Goal: Task Accomplishment & Management: Use online tool/utility

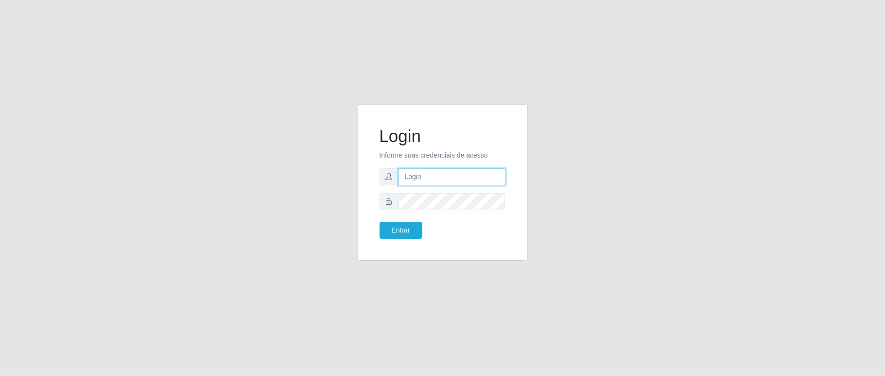
click at [411, 177] on input "text" at bounding box center [451, 176] width 107 height 17
type input "zivaneide@ideal"
click at [380, 222] on button "Entrar" at bounding box center [401, 230] width 43 height 17
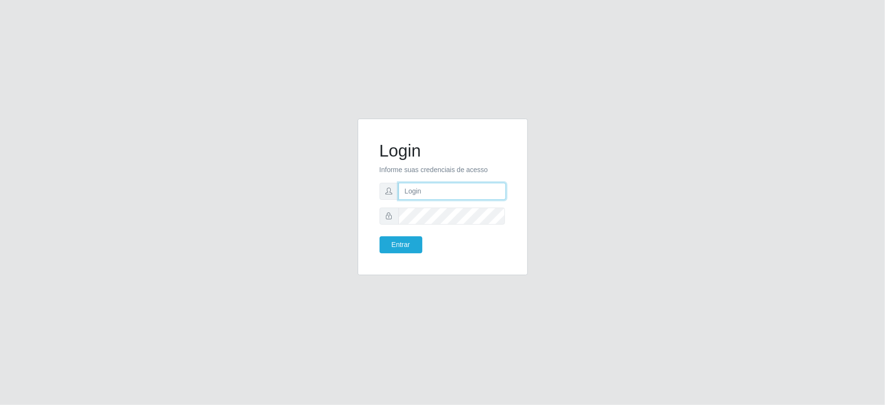
click at [409, 198] on input "text" at bounding box center [451, 191] width 107 height 17
type input "zivaneide@ideal"
click at [380, 236] on button "Entrar" at bounding box center [401, 244] width 43 height 17
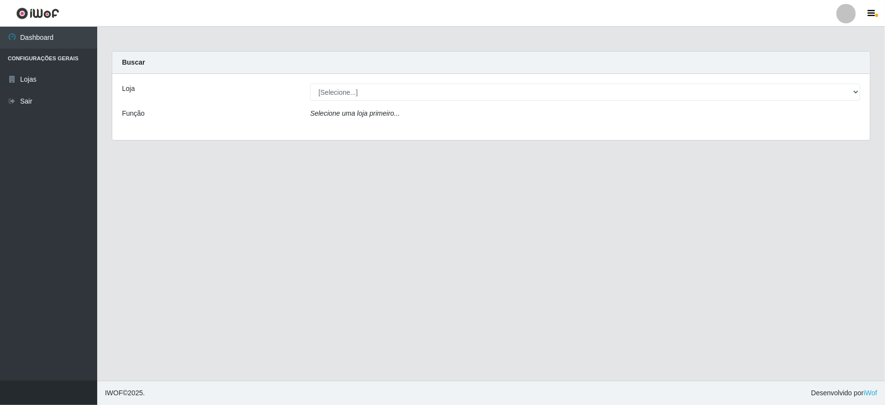
click at [351, 82] on div "Loja [Selecione...] Ideal - Conceição Função Selecione uma loja primeiro..." at bounding box center [491, 107] width 758 height 66
click at [358, 93] on select "[Selecione...] Ideal - Conceição" at bounding box center [585, 92] width 550 height 17
select select "231"
click at [310, 84] on select "[Selecione...] Ideal - Conceição" at bounding box center [585, 92] width 550 height 17
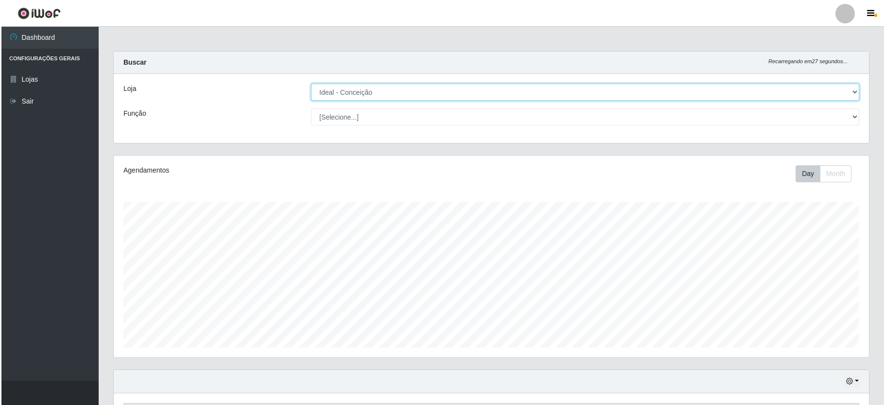
scroll to position [259, 0]
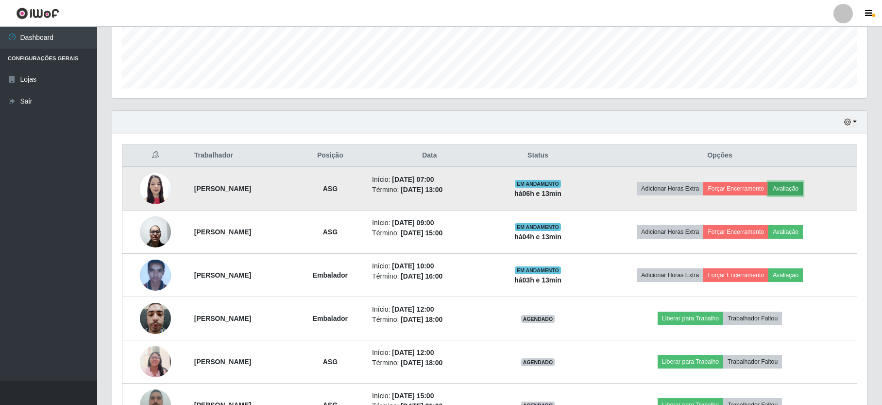
click at [798, 188] on button "Avaliação" at bounding box center [786, 189] width 35 height 14
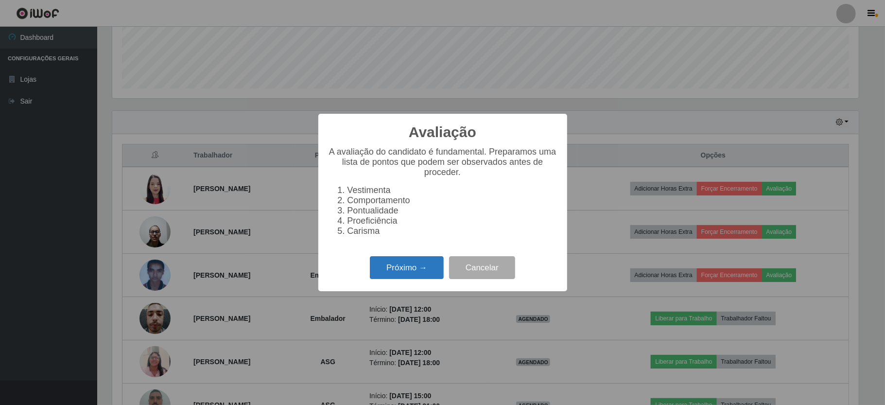
click at [387, 267] on button "Próximo →" at bounding box center [407, 267] width 74 height 23
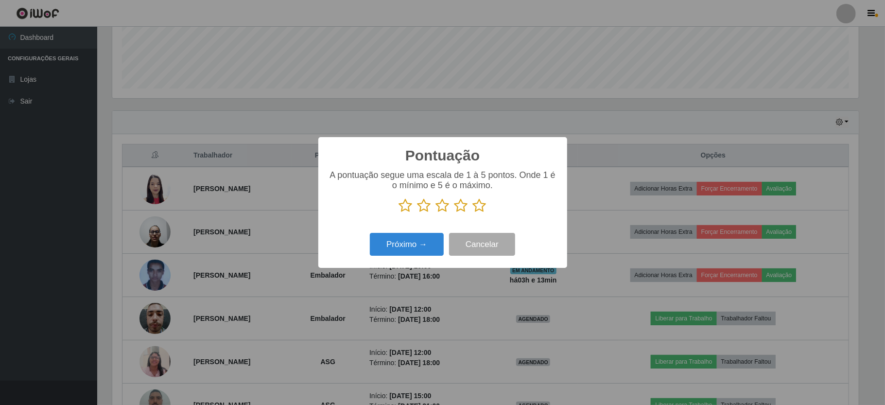
click at [483, 208] on icon at bounding box center [480, 205] width 14 height 15
click at [473, 213] on input "radio" at bounding box center [473, 213] width 0 height 0
click at [427, 254] on button "Próximo →" at bounding box center [407, 244] width 74 height 23
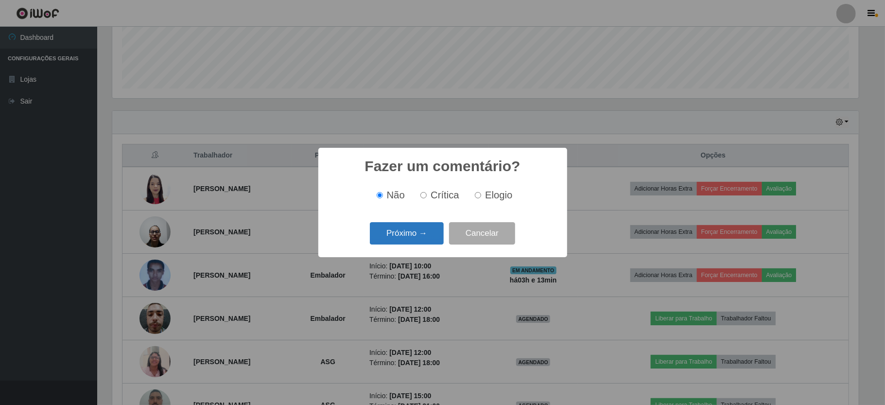
click at [424, 238] on button "Próximo →" at bounding box center [407, 233] width 74 height 23
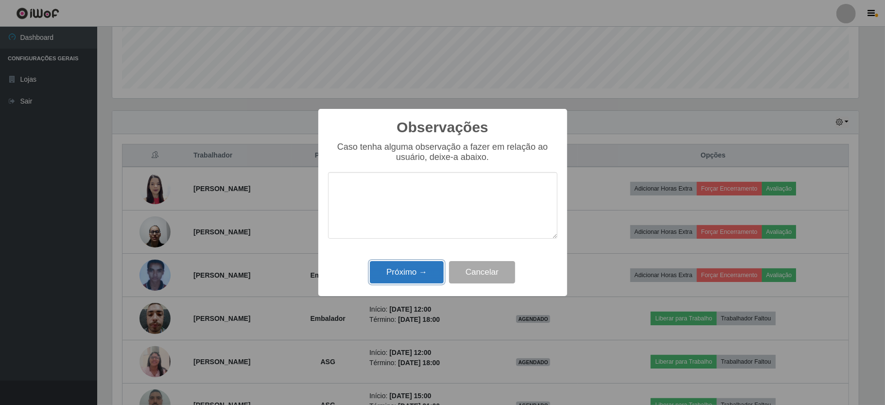
click at [422, 273] on button "Próximo →" at bounding box center [407, 272] width 74 height 23
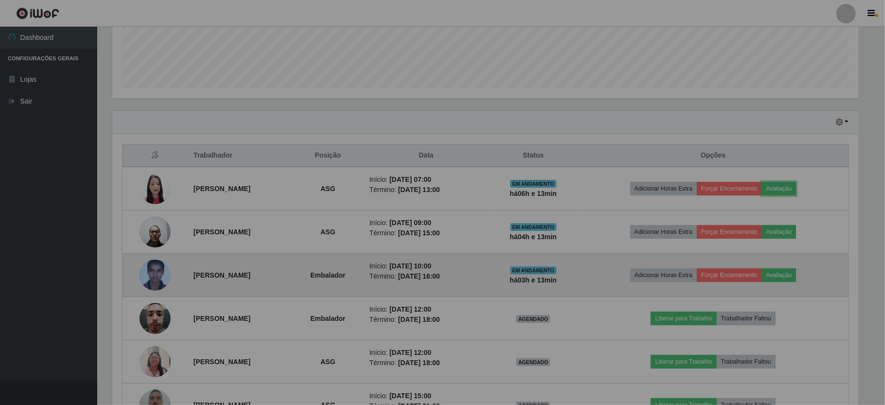
scroll to position [202, 755]
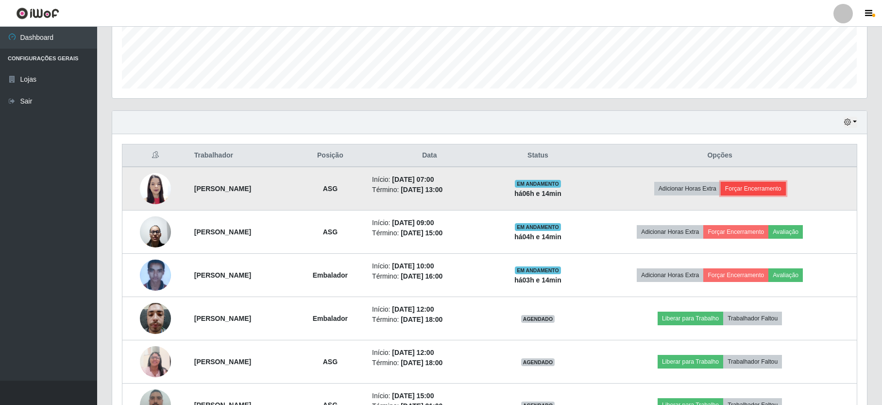
click at [762, 193] on button "Forçar Encerramento" at bounding box center [753, 189] width 65 height 14
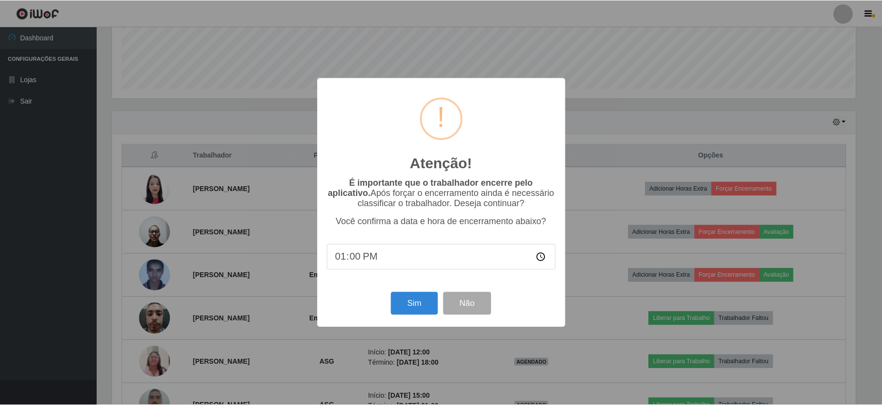
scroll to position [202, 746]
click at [420, 310] on button "Sim" at bounding box center [415, 303] width 47 height 23
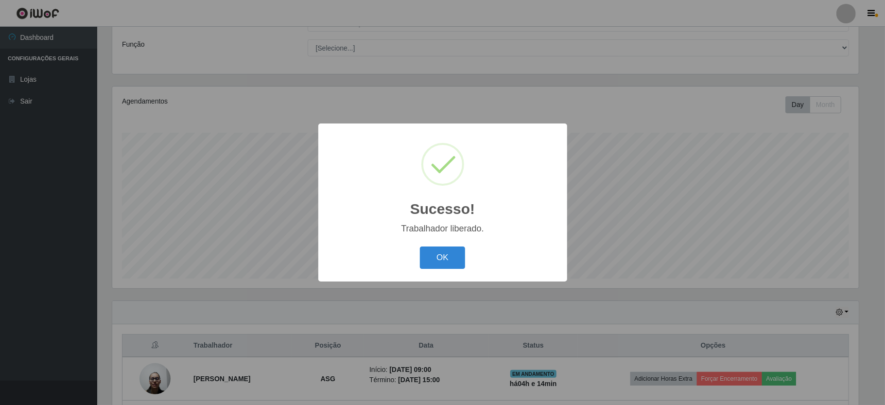
drag, startPoint x: 440, startPoint y: 253, endPoint x: 449, endPoint y: 256, distance: 9.5
click at [441, 255] on button "OK" at bounding box center [442, 257] width 45 height 23
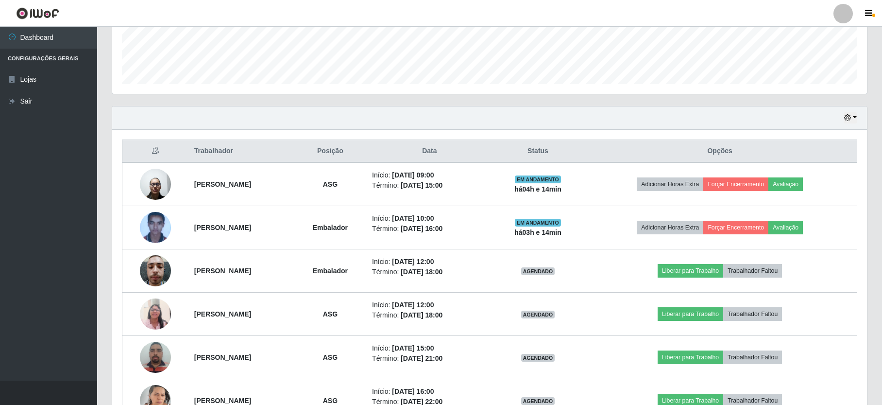
scroll to position [328, 0]
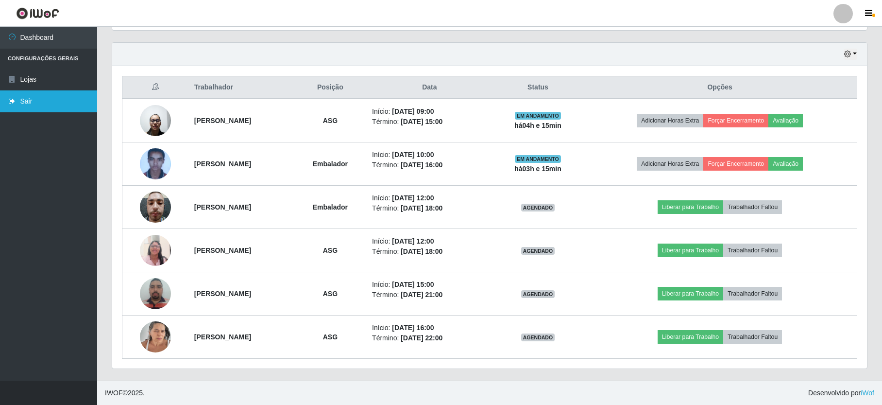
click at [37, 94] on link "Sair" at bounding box center [48, 101] width 97 height 22
